Goal: Transaction & Acquisition: Purchase product/service

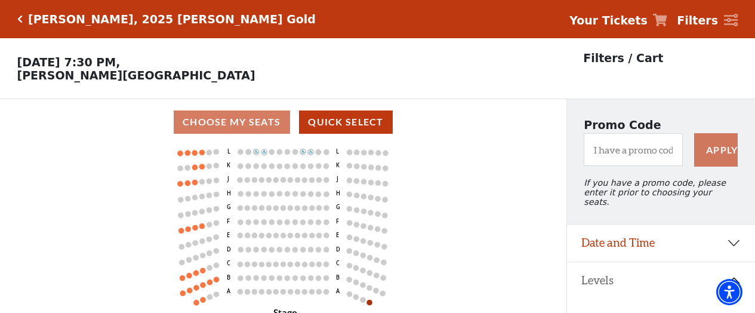
scroll to position [55, 0]
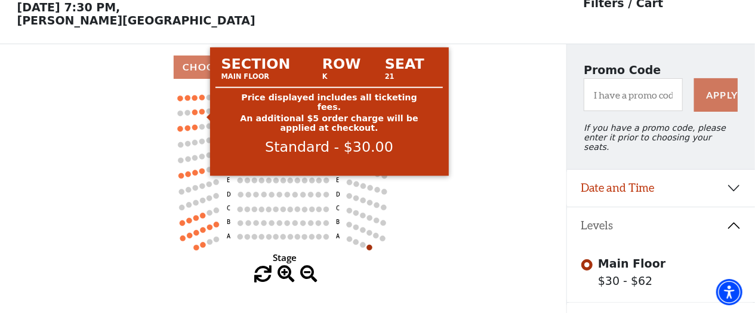
click at [202, 114] on circle at bounding box center [201, 111] width 5 height 5
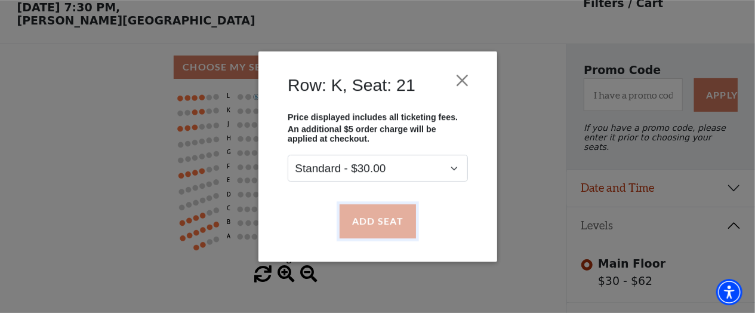
click at [380, 225] on button "Add Seat" at bounding box center [377, 220] width 76 height 33
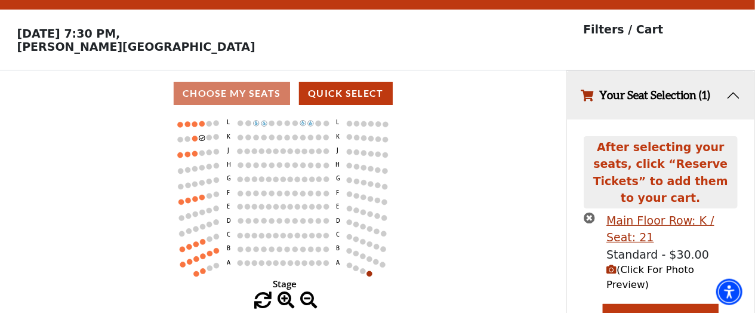
scroll to position [24, 0]
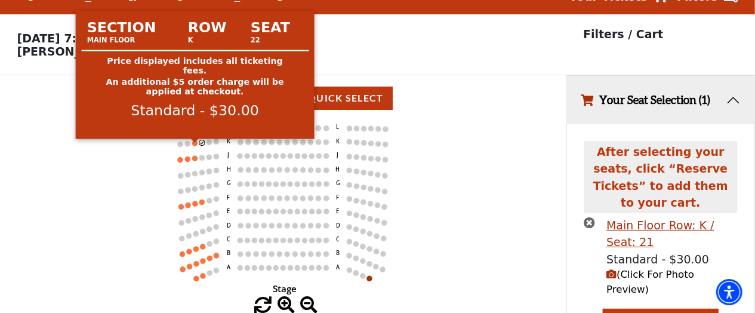
click at [194, 146] on circle at bounding box center [194, 142] width 5 height 5
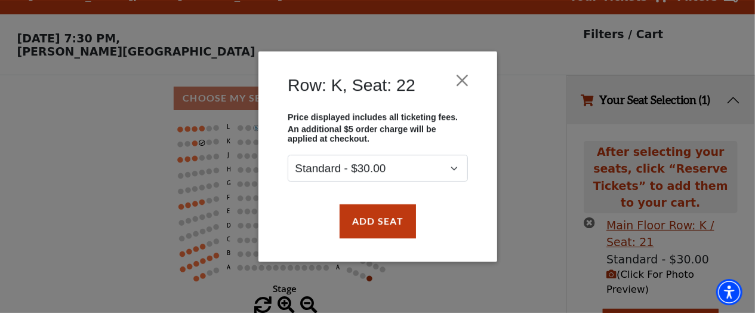
click at [540, 193] on div "Row: K, Seat: 22 Price displayed includes all ticketing fees. An additional $5 …" at bounding box center [377, 156] width 755 height 313
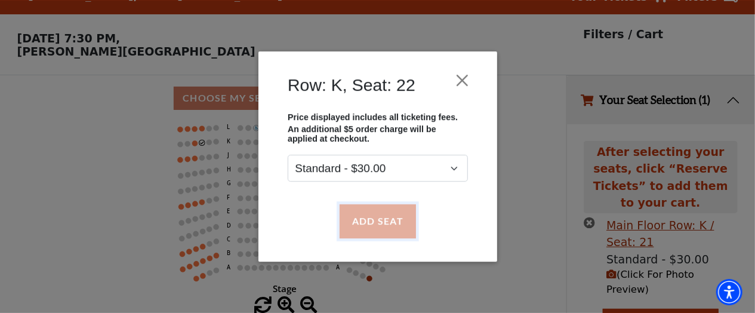
click at [383, 231] on button "Add Seat" at bounding box center [377, 220] width 76 height 33
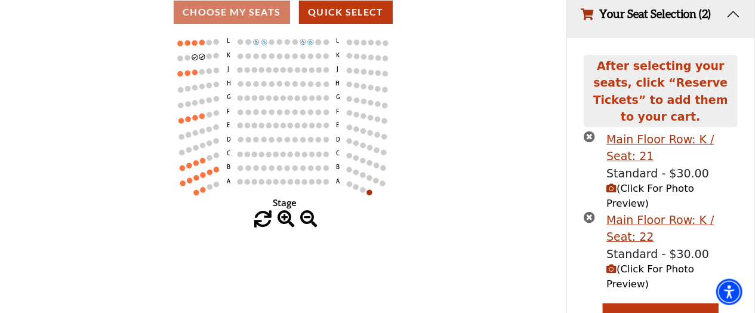
scroll to position [119, 0]
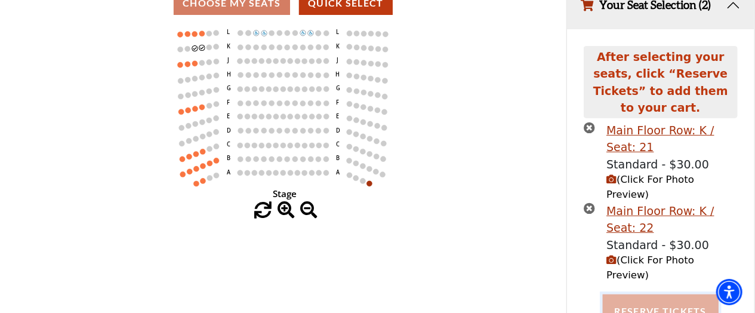
click at [649, 294] on button "Reserve Tickets" at bounding box center [661, 310] width 116 height 33
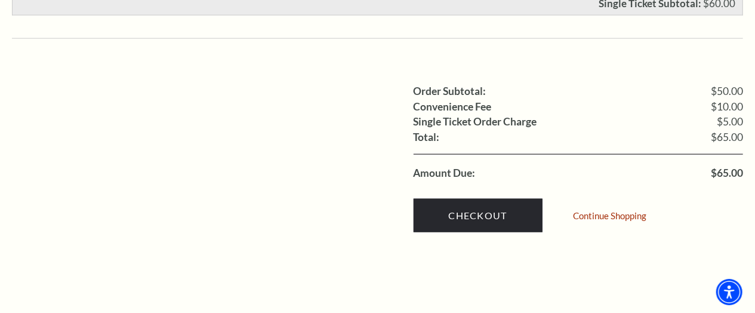
scroll to position [807, 0]
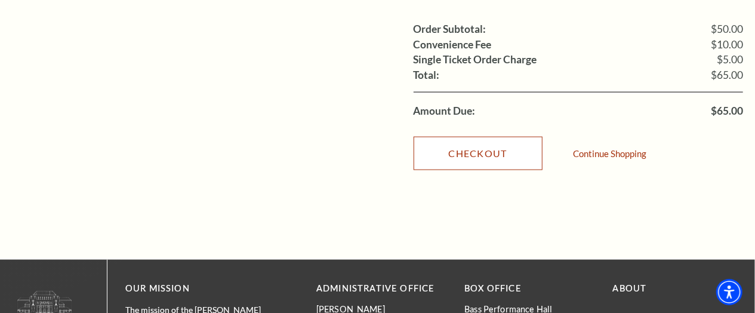
click at [479, 137] on link "Checkout" at bounding box center [478, 153] width 129 height 33
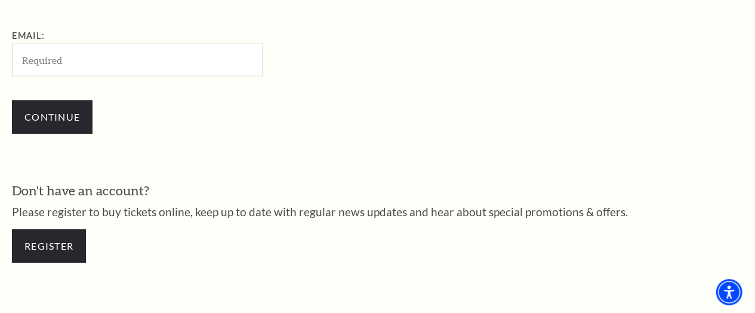
scroll to position [239, 0]
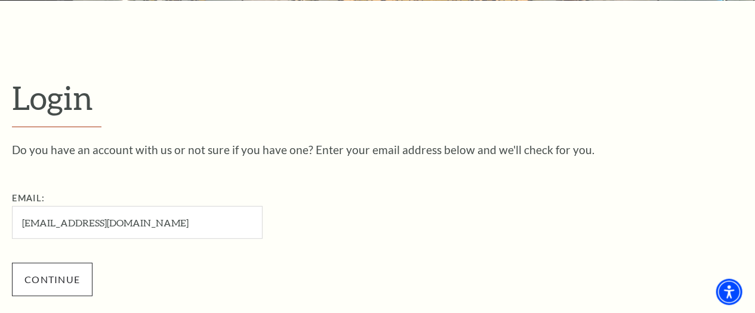
type input "[EMAIL_ADDRESS][DOMAIN_NAME]"
click at [56, 274] on input "Continue" at bounding box center [52, 279] width 81 height 33
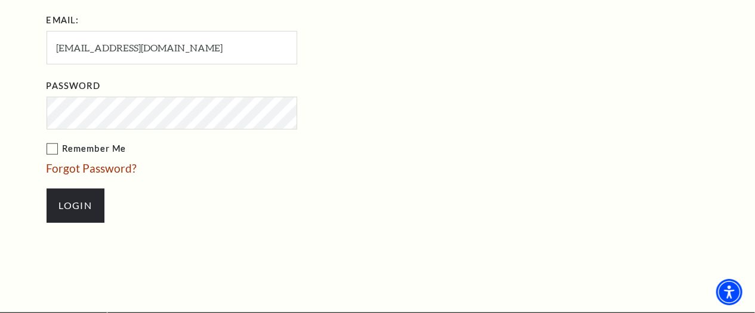
scroll to position [515, 0]
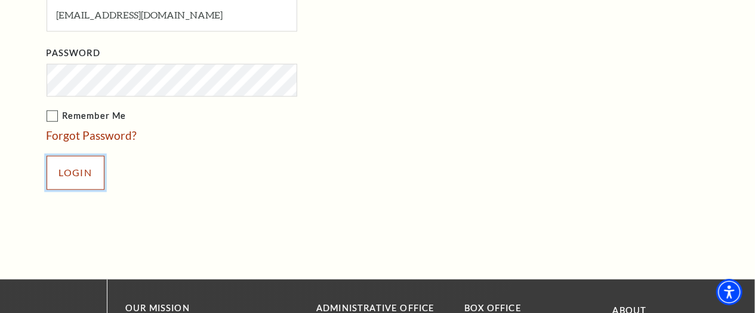
click at [73, 156] on input "Login" at bounding box center [76, 172] width 58 height 33
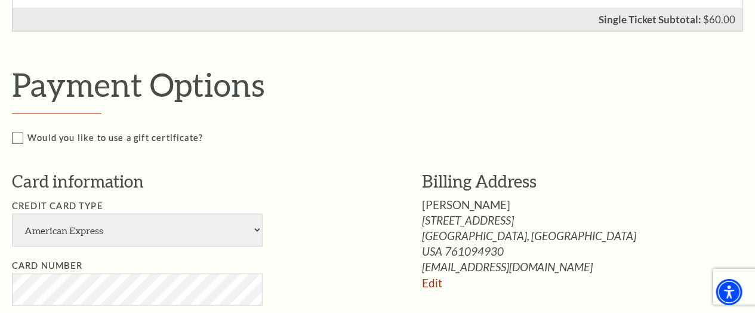
scroll to position [559, 0]
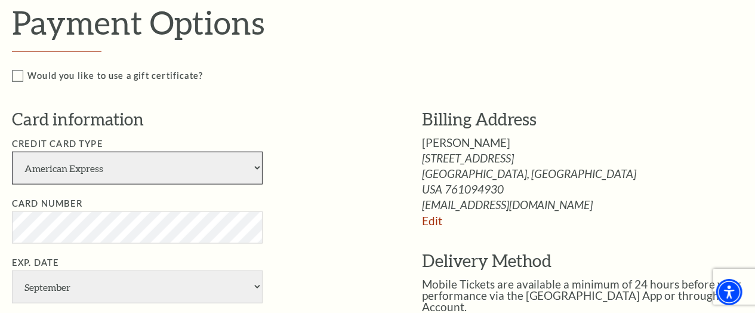
click at [12, 152] on select "American Express Visa Master Card Discover" at bounding box center [137, 168] width 251 height 33
select select "25"
click option "Master Card" at bounding box center [0, 0] width 0 height 0
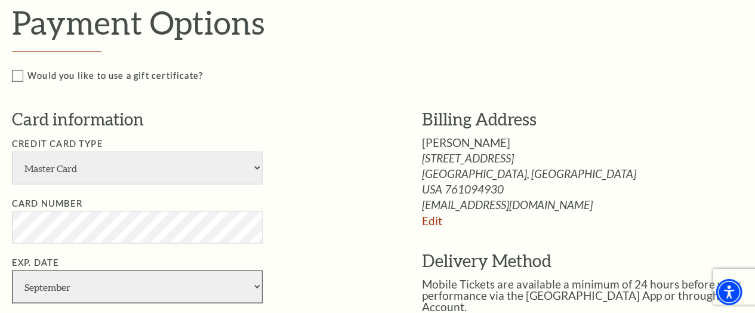
select select "4"
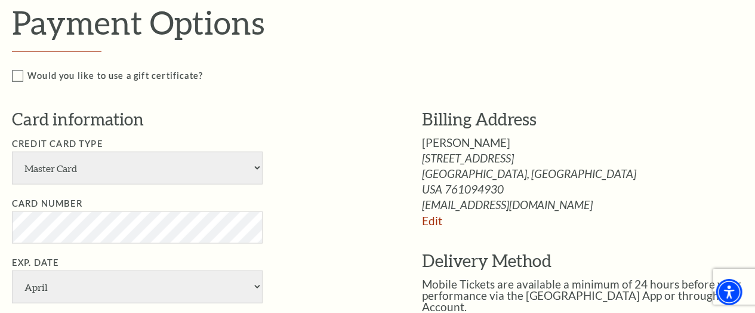
select select "2028"
type input "Mary Jane Harbison"
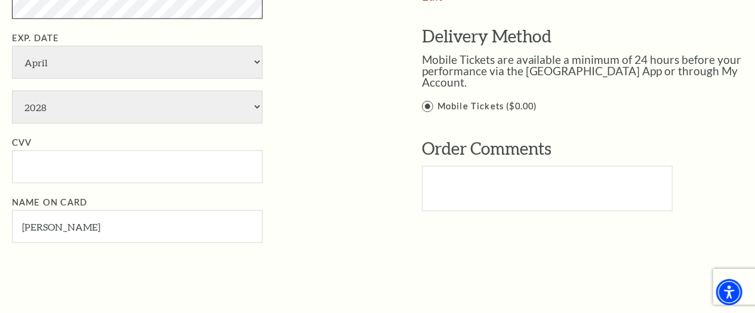
scroll to position [807, 0]
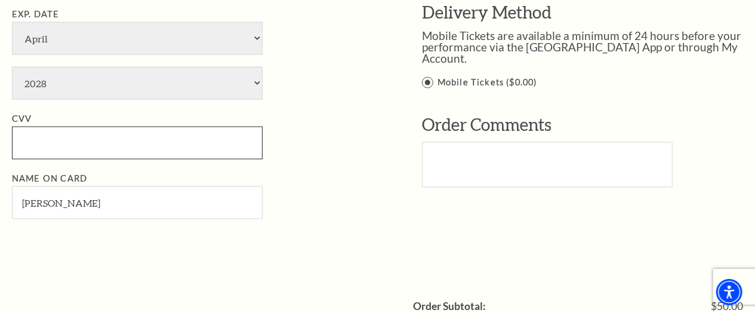
click at [128, 138] on input "CVV" at bounding box center [137, 143] width 251 height 33
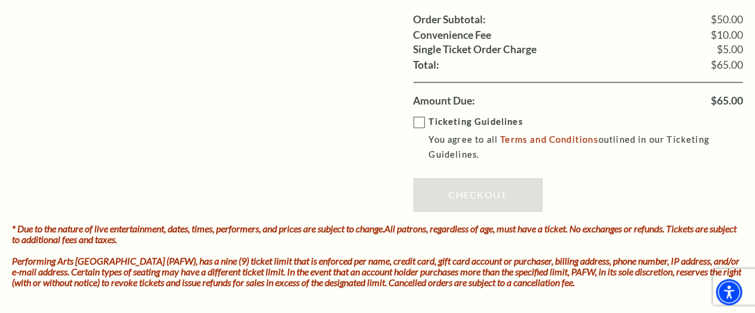
scroll to position [1117, 0]
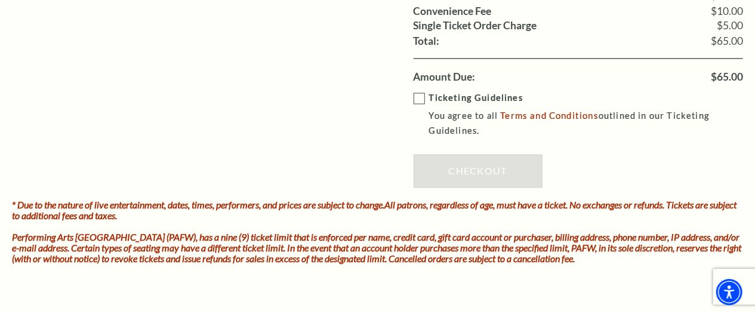
type input "007"
click at [418, 91] on label "Ticketing Guidelines You agree to all Terms and Conditions outlined in our Tick…" at bounding box center [587, 115] width 347 height 48
click at [0, 0] on input "Ticketing Guidelines You agree to all Terms and Conditions outlined in our Tick…" at bounding box center [0, 0] width 0 height 0
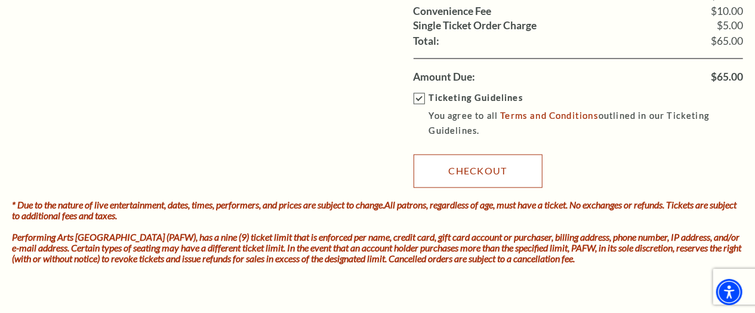
click at [489, 164] on link "Checkout" at bounding box center [478, 171] width 129 height 33
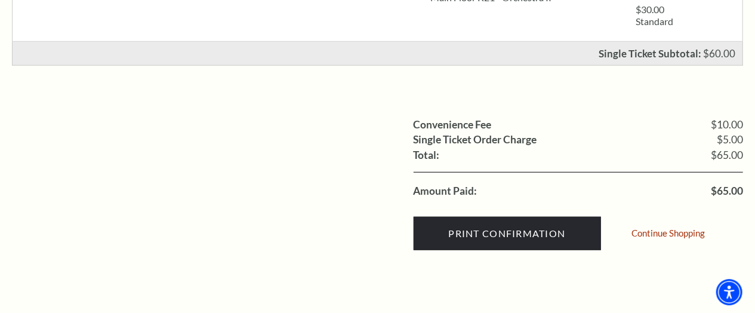
scroll to position [434, 0]
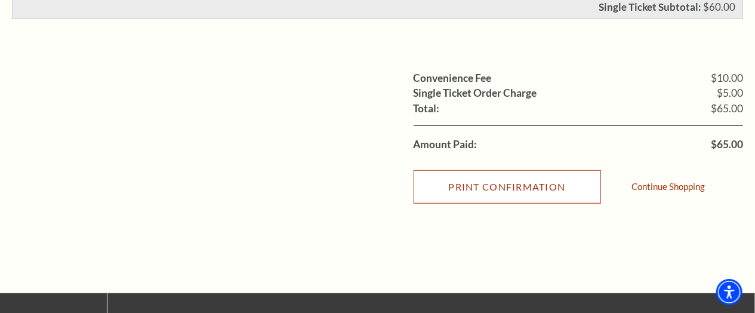
click at [485, 184] on input "Print Confirmation" at bounding box center [507, 186] width 187 height 33
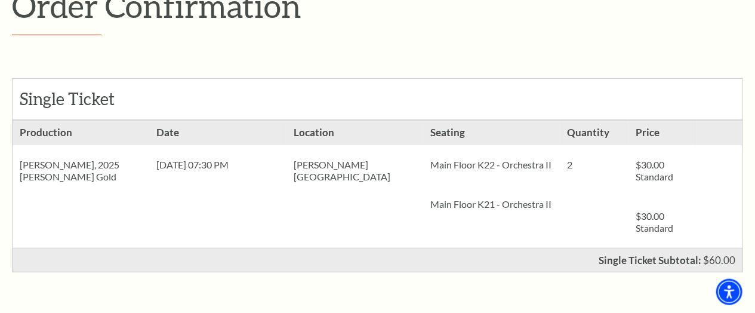
scroll to position [0, 0]
